Goal: Task Accomplishment & Management: Use online tool/utility

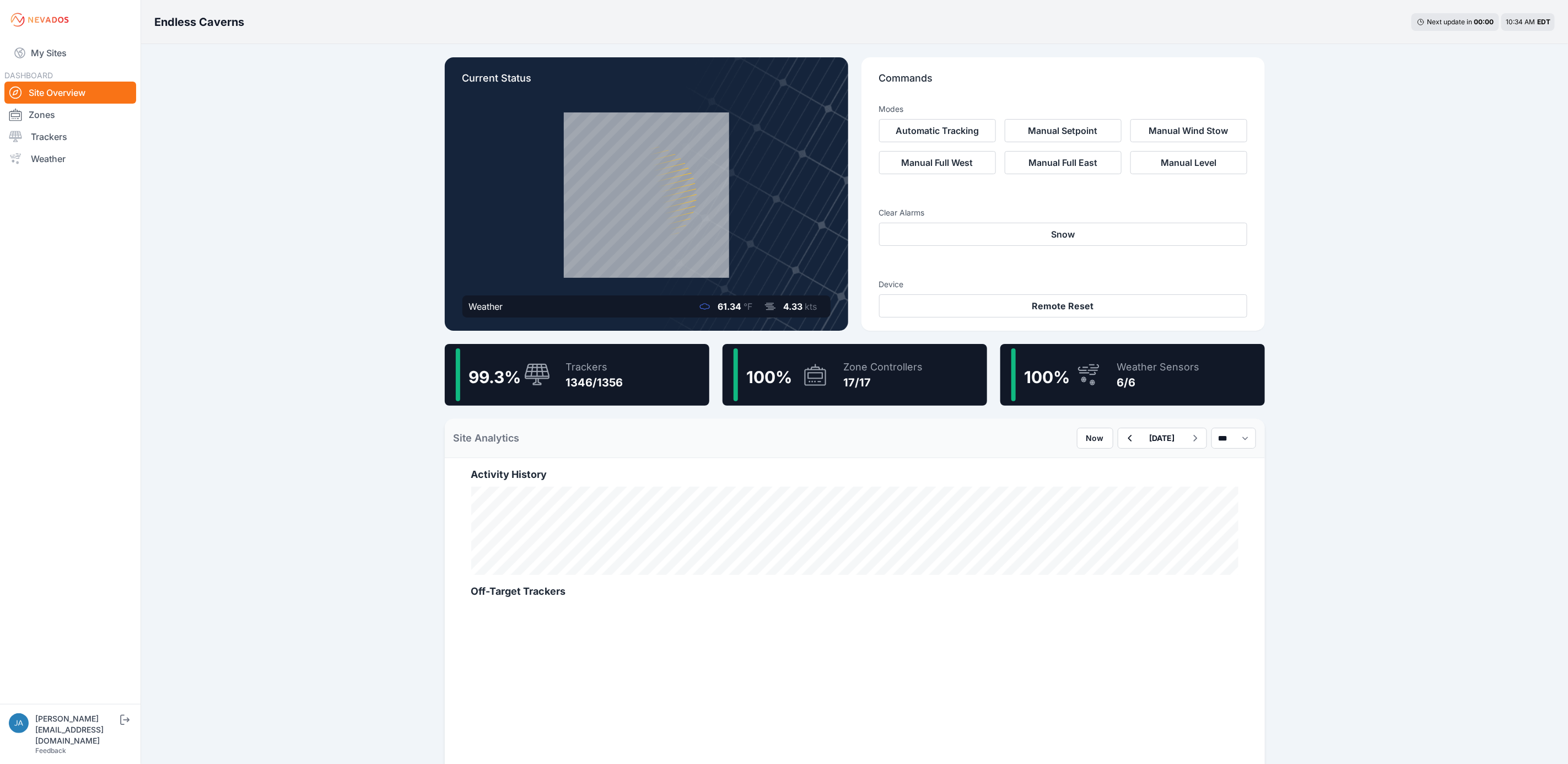
click at [627, 393] on div "99.3 % Trackers 1346/1356" at bounding box center [577, 374] width 265 height 62
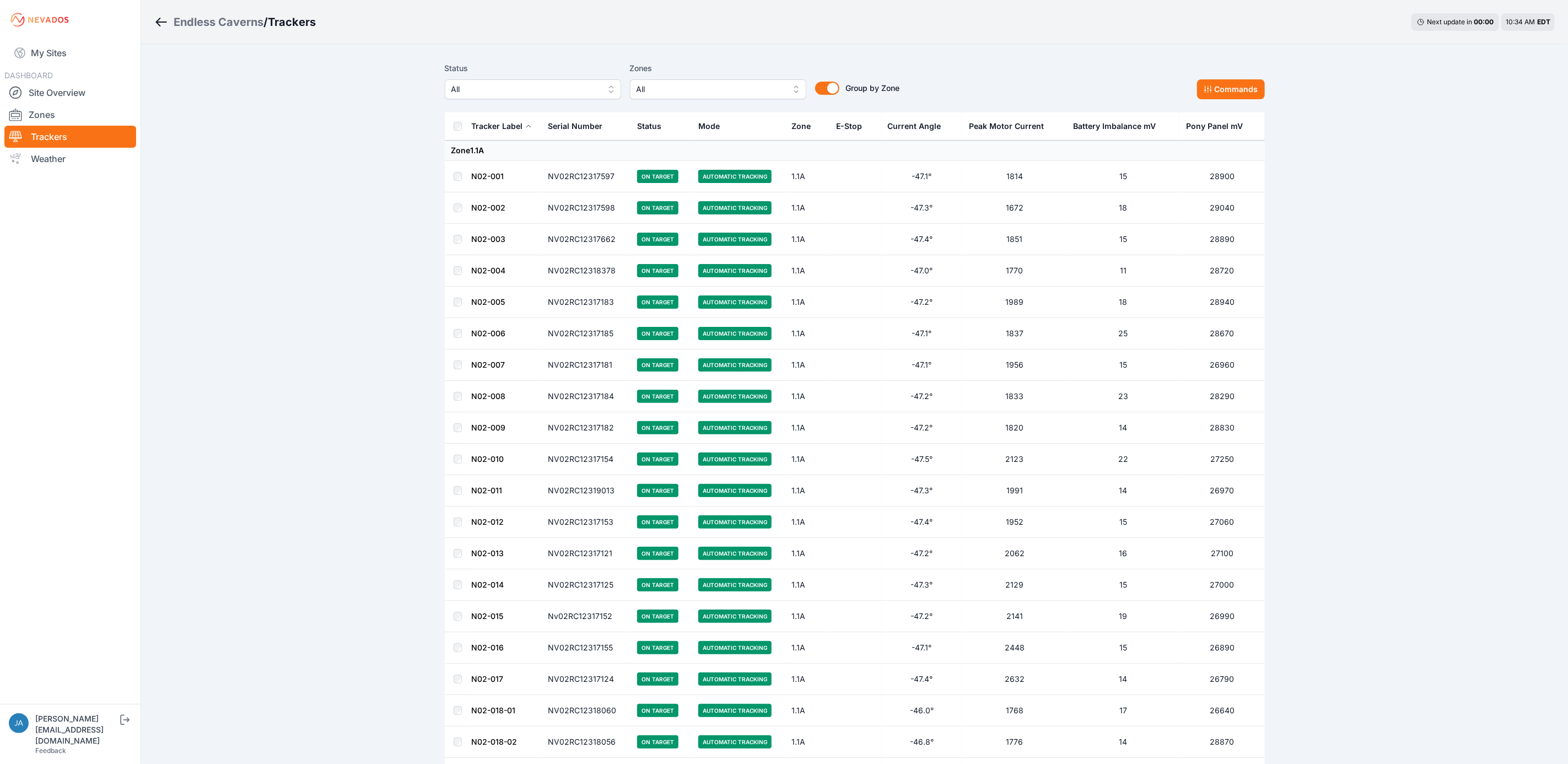
click at [498, 93] on span "All" at bounding box center [525, 90] width 148 height 14
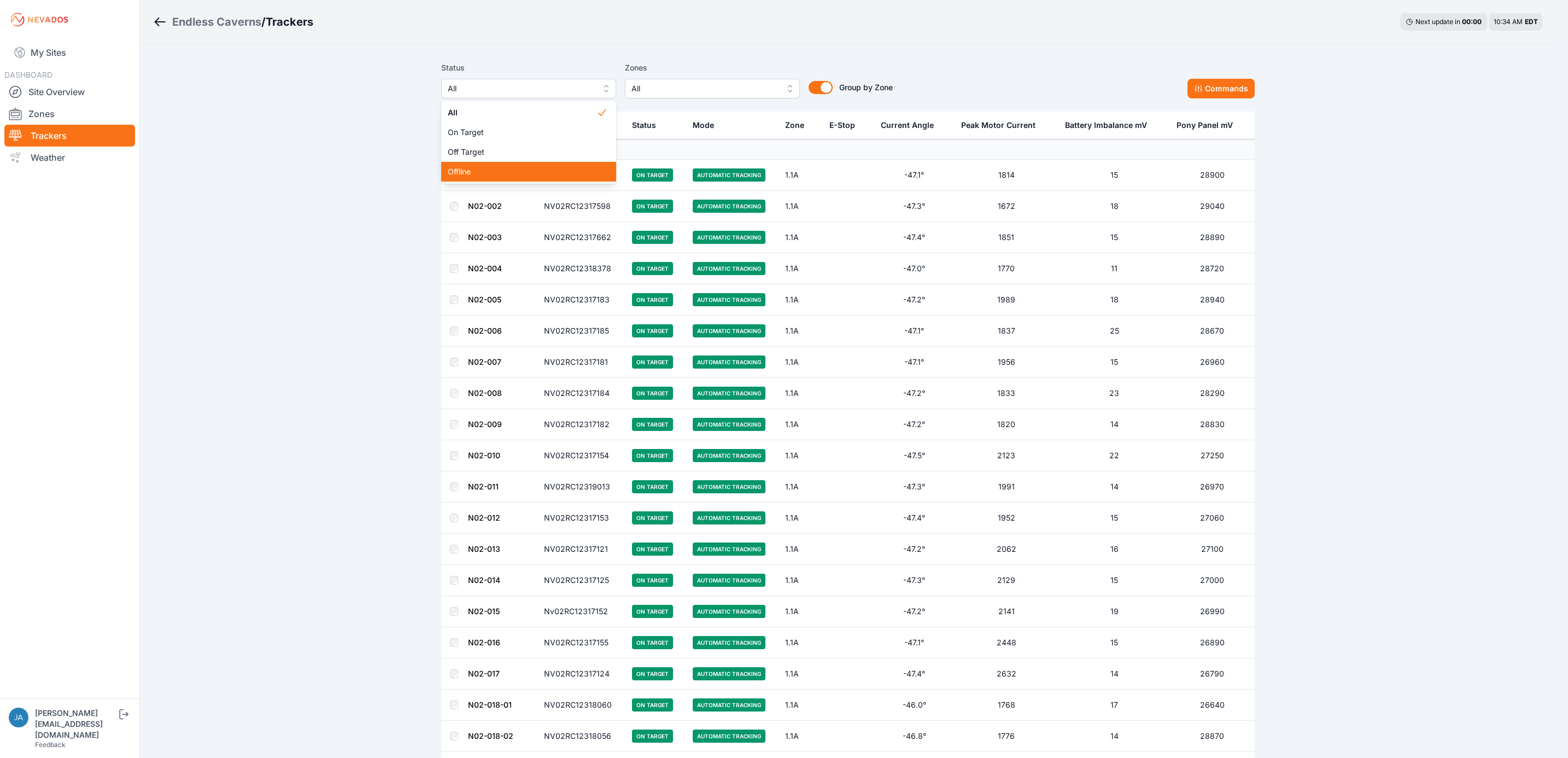
click at [511, 169] on span "Offline" at bounding box center [522, 172] width 149 height 11
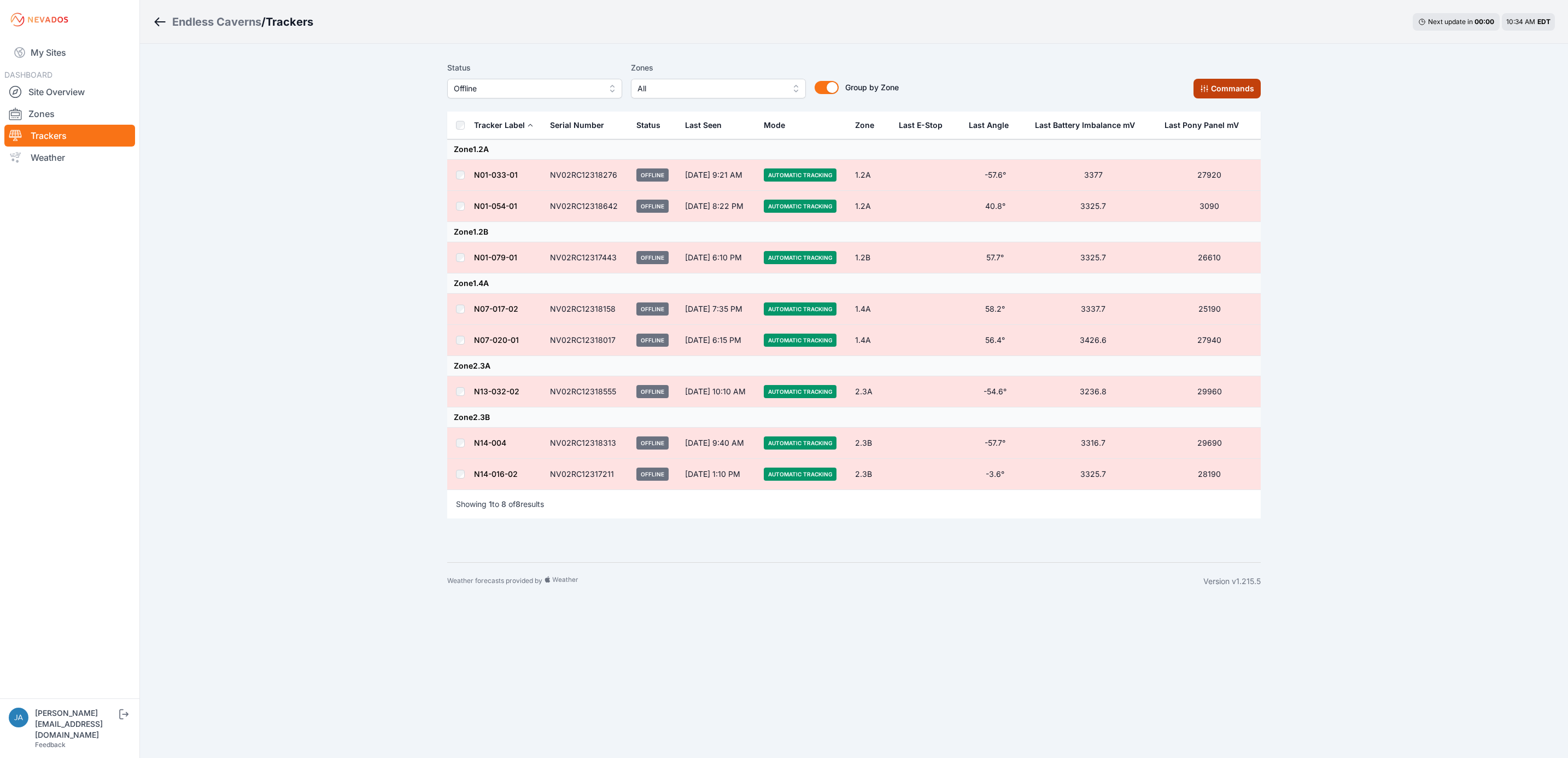
click at [1222, 94] on button "Commands" at bounding box center [1227, 88] width 67 height 19
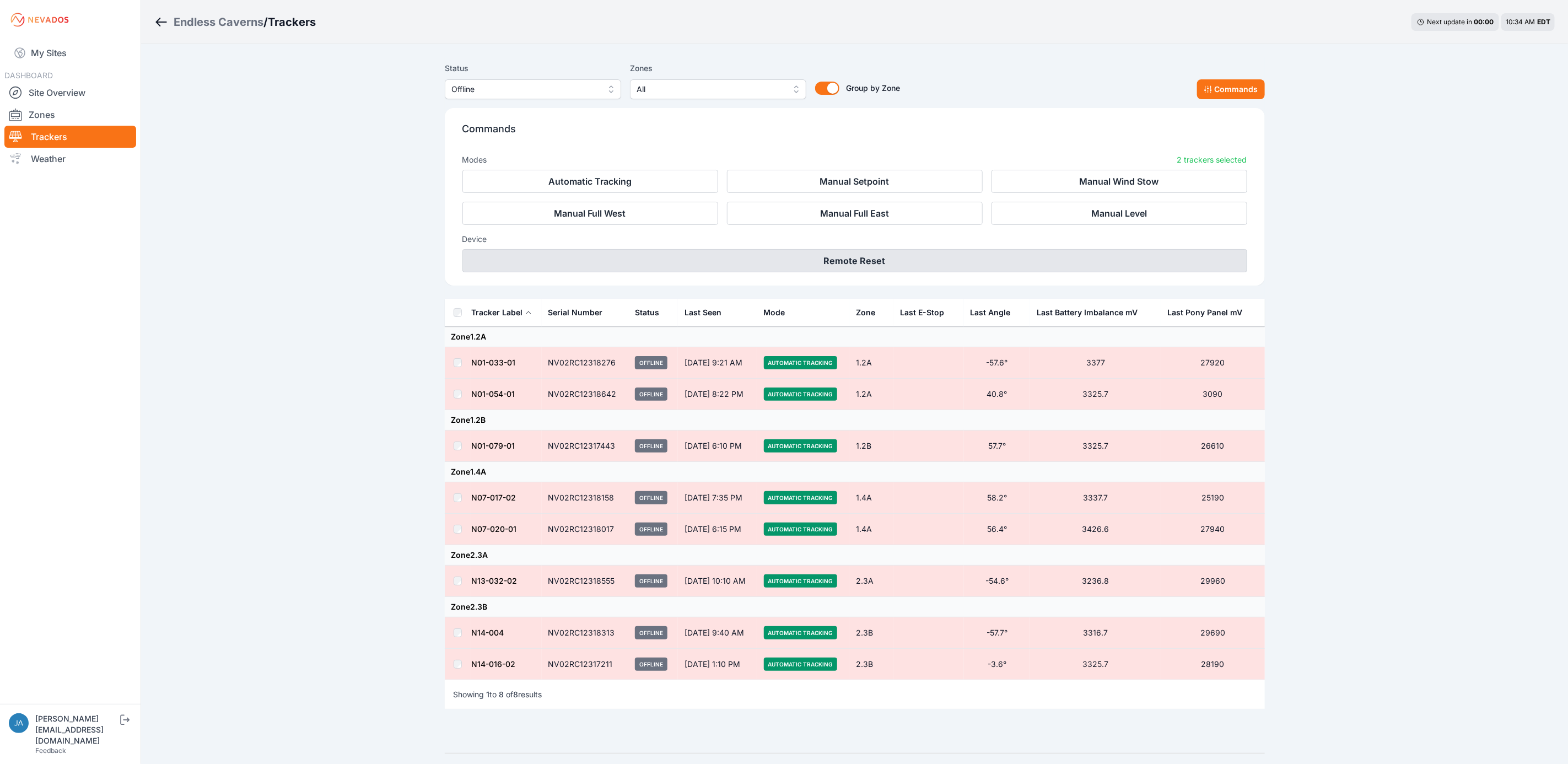
click at [847, 261] on button "Remote Reset" at bounding box center [855, 261] width 785 height 23
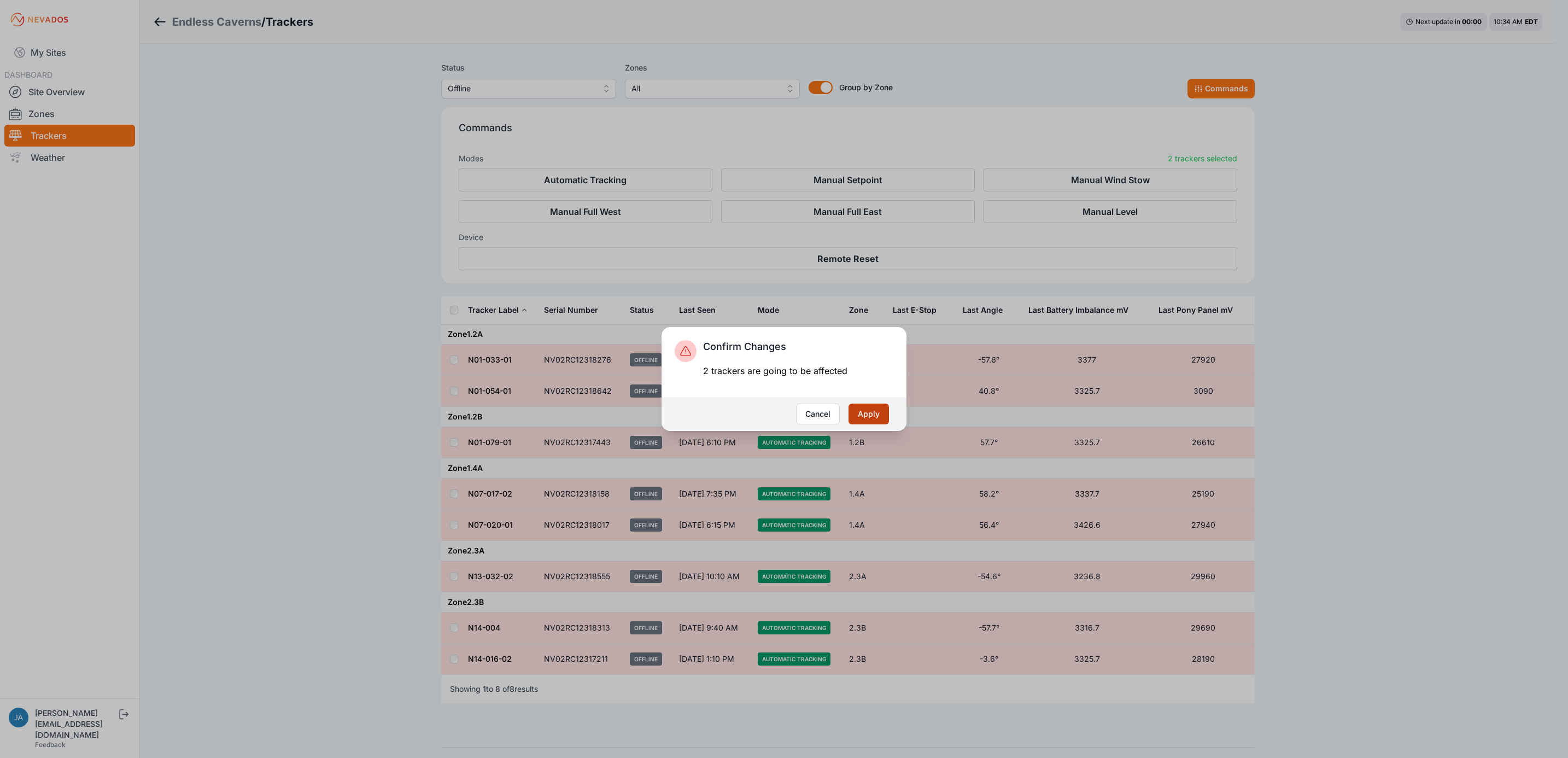
click at [860, 415] on button "Apply" at bounding box center [869, 414] width 40 height 21
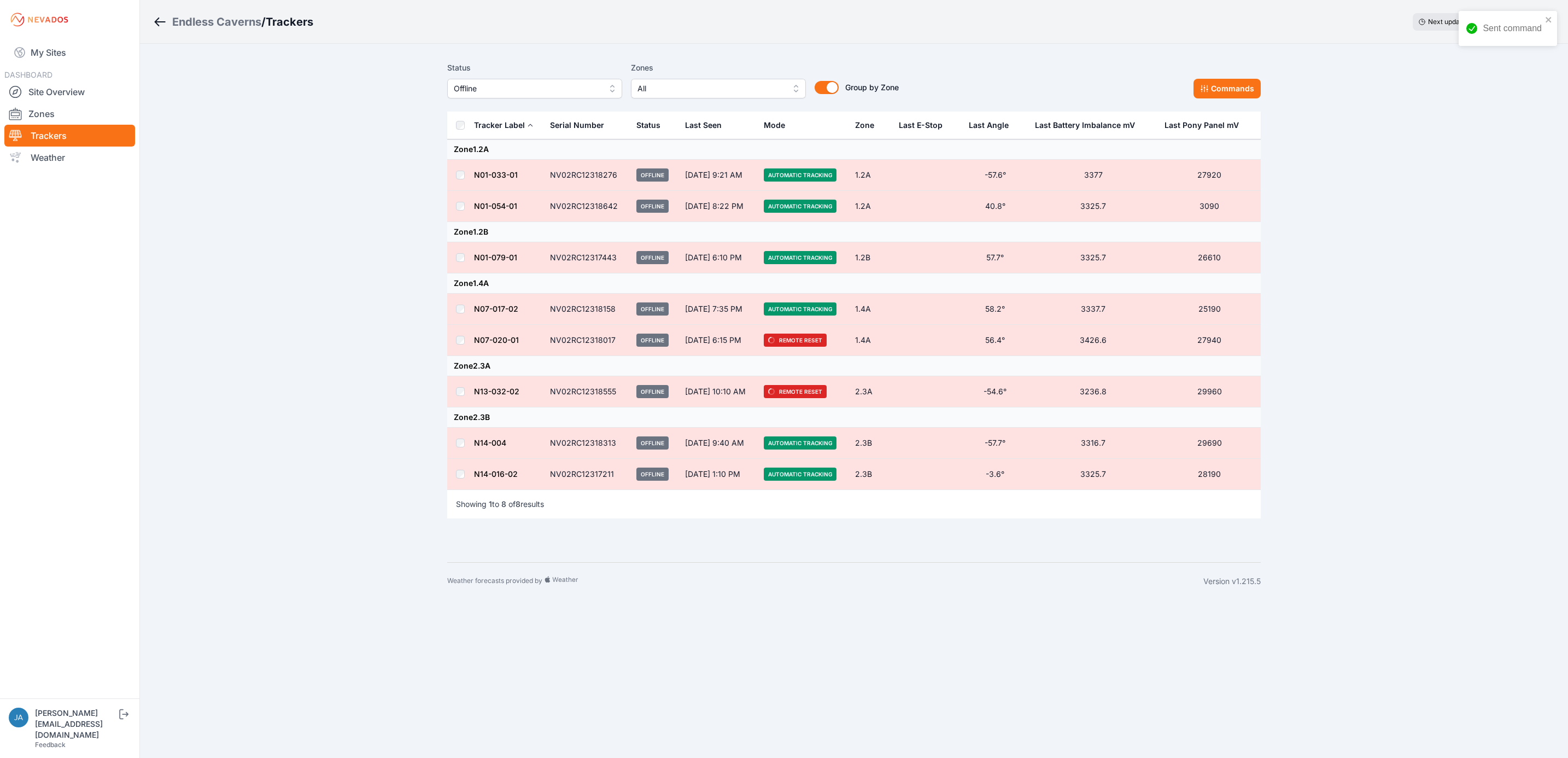
click at [601, 89] on button "Offline" at bounding box center [534, 88] width 175 height 19
click at [577, 151] on span "Off Target" at bounding box center [528, 152] width 149 height 11
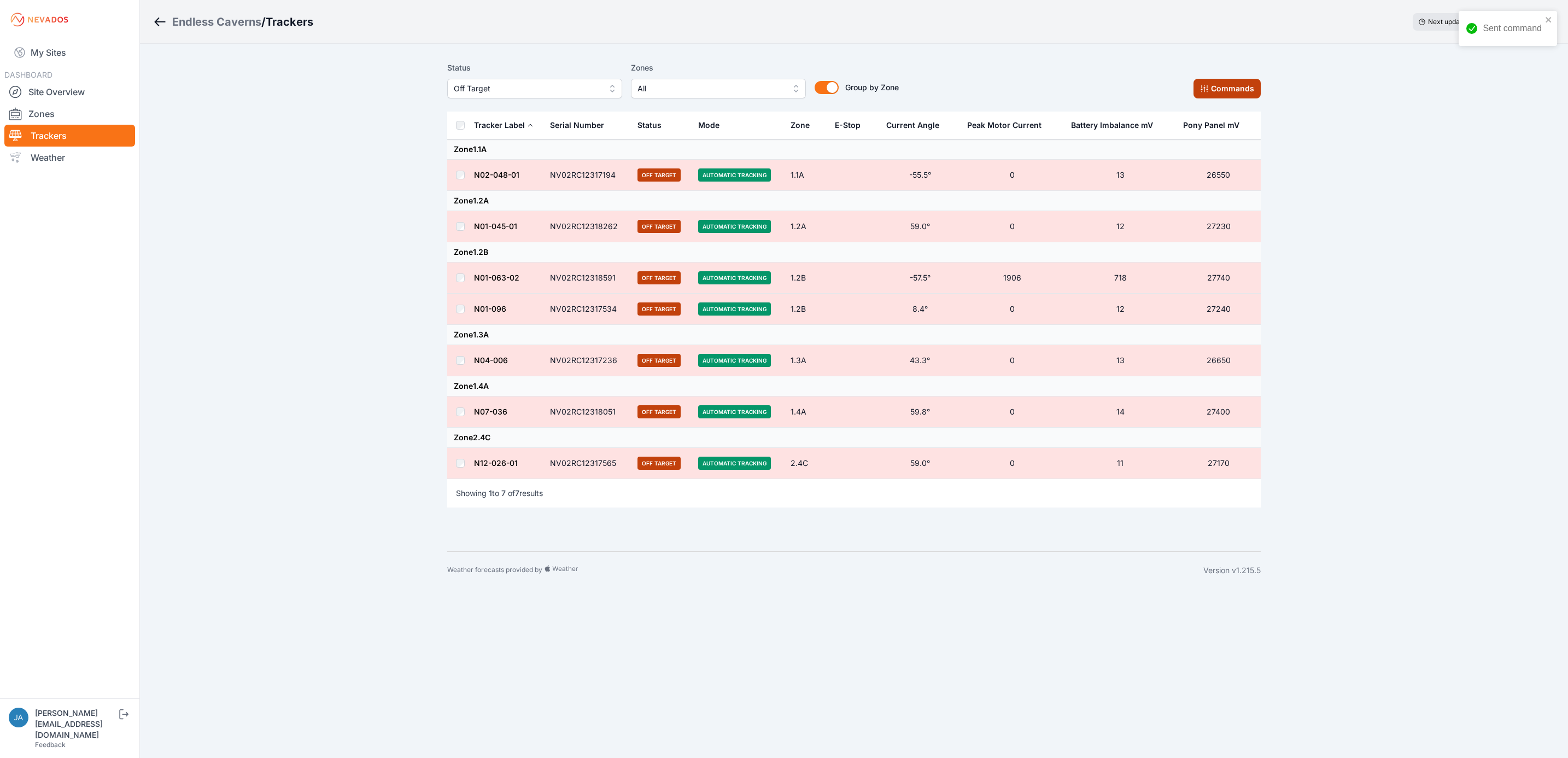
click at [1228, 94] on button "Commands" at bounding box center [1227, 88] width 67 height 19
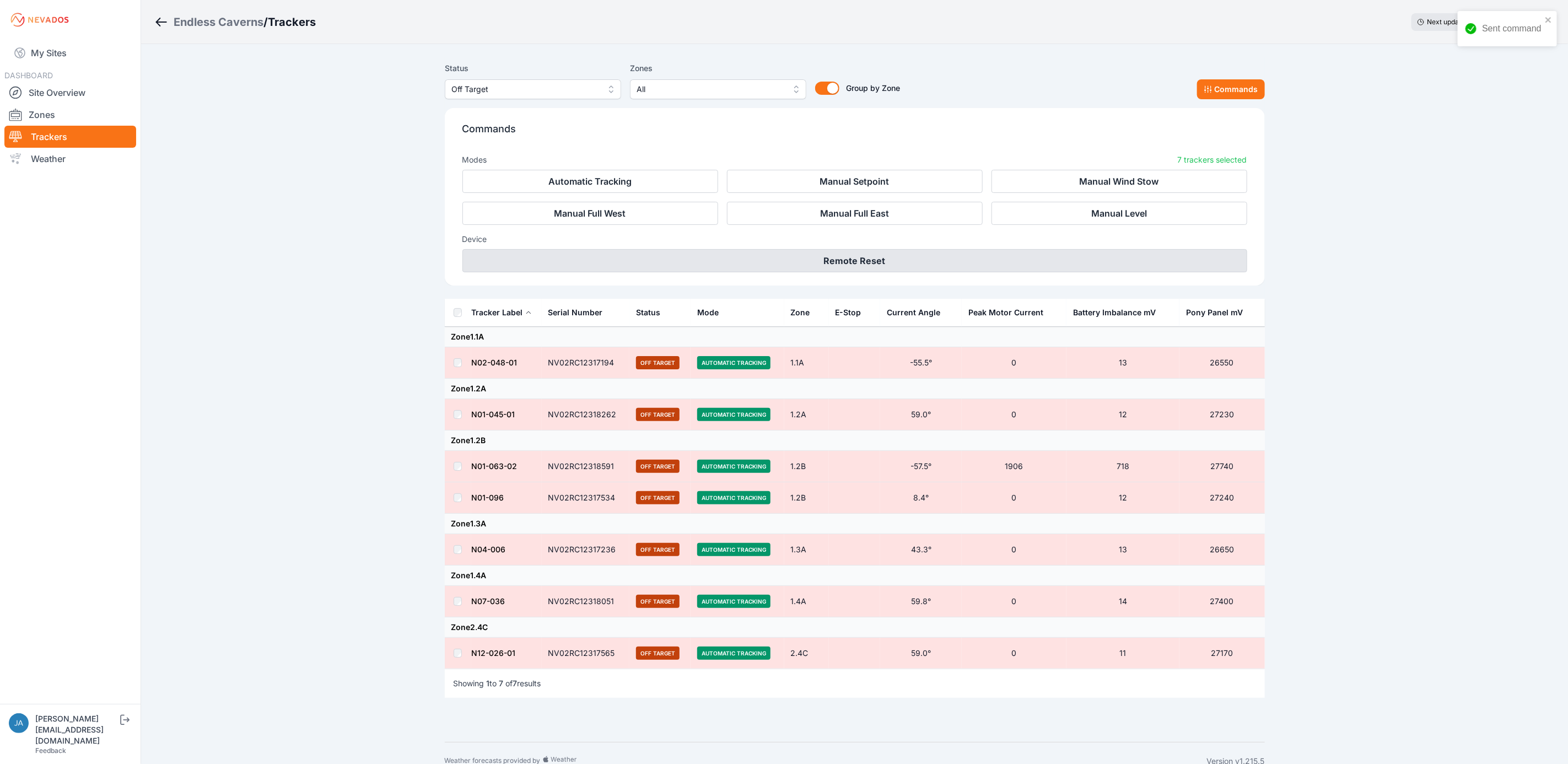
click at [971, 255] on button "Remote Reset" at bounding box center [855, 261] width 785 height 23
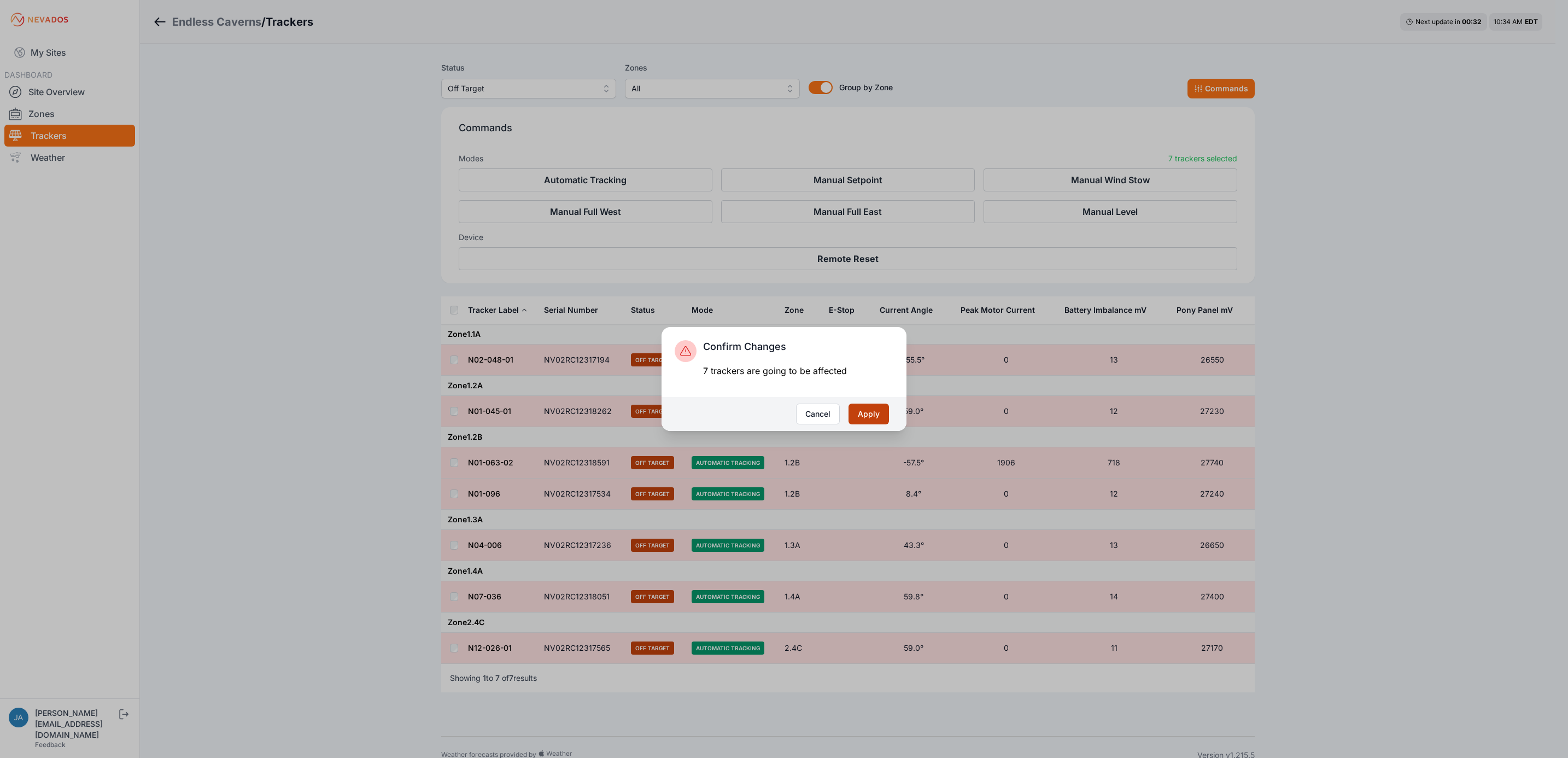
click at [867, 417] on button "Apply" at bounding box center [869, 414] width 40 height 21
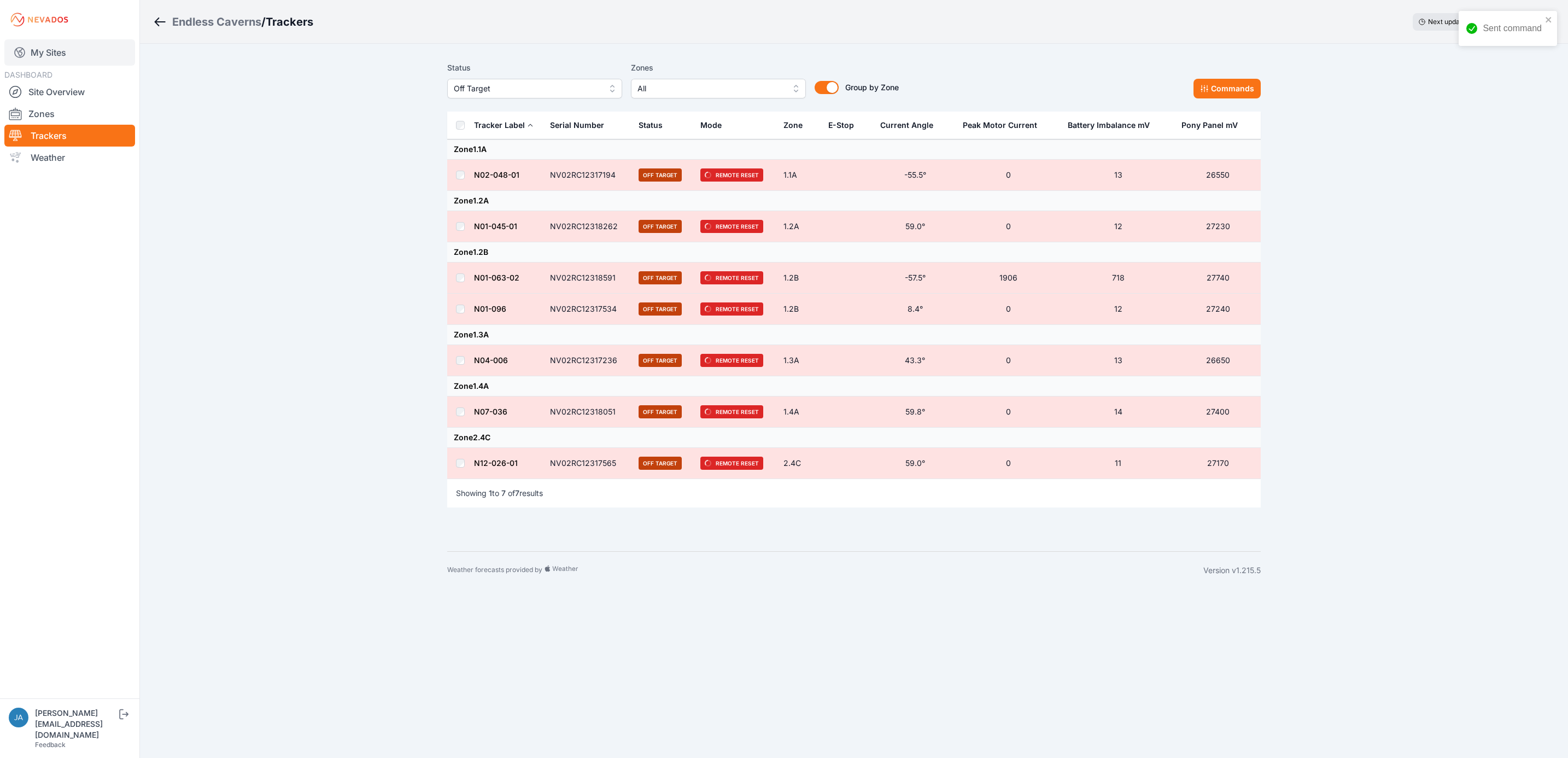
click at [80, 43] on link "My Sites" at bounding box center [69, 52] width 131 height 26
